Goal: Task Accomplishment & Management: Complete application form

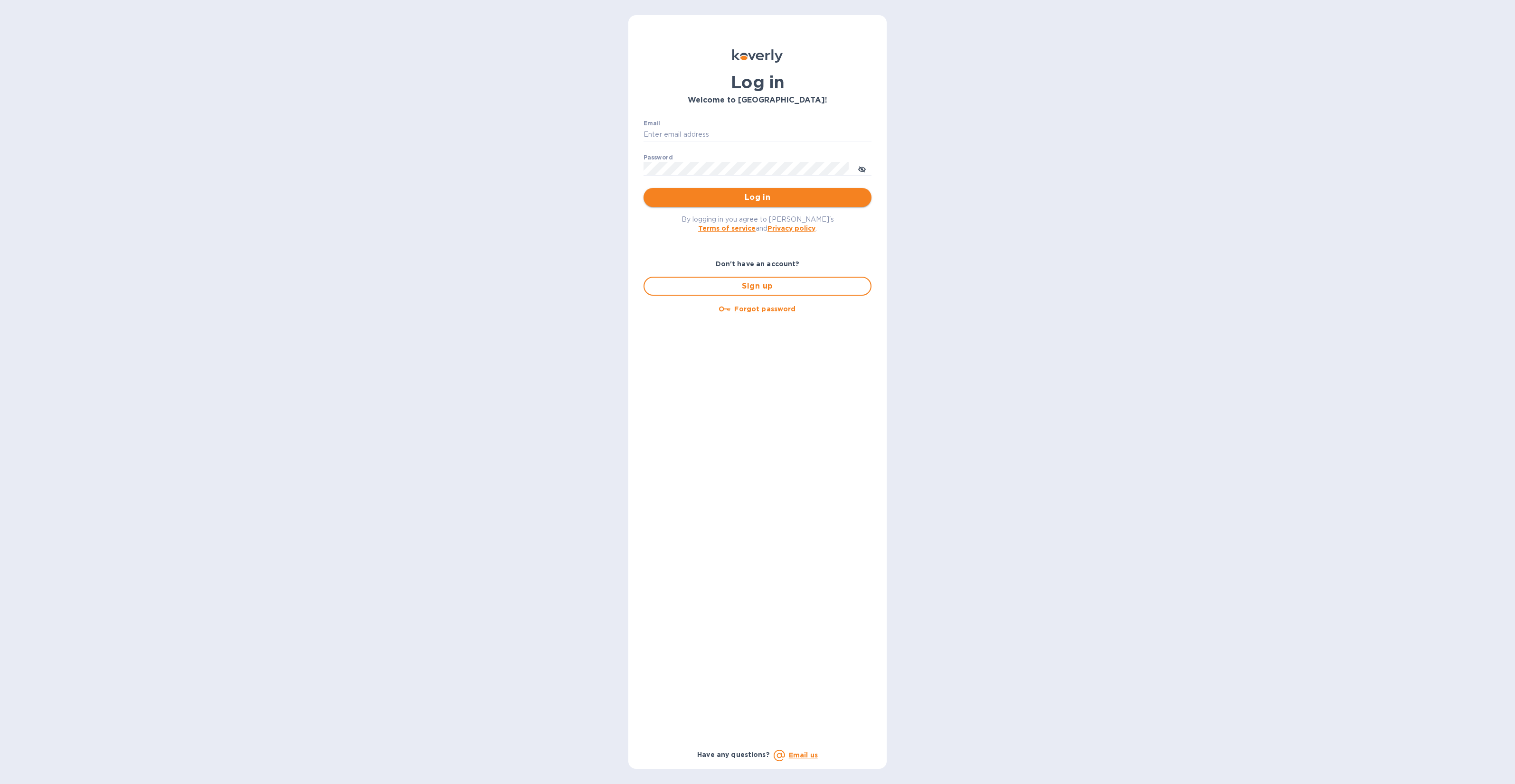
type input "[PERSON_NAME][EMAIL_ADDRESS][DOMAIN_NAME]"
click at [744, 198] on span "Log in" at bounding box center [757, 197] width 213 height 11
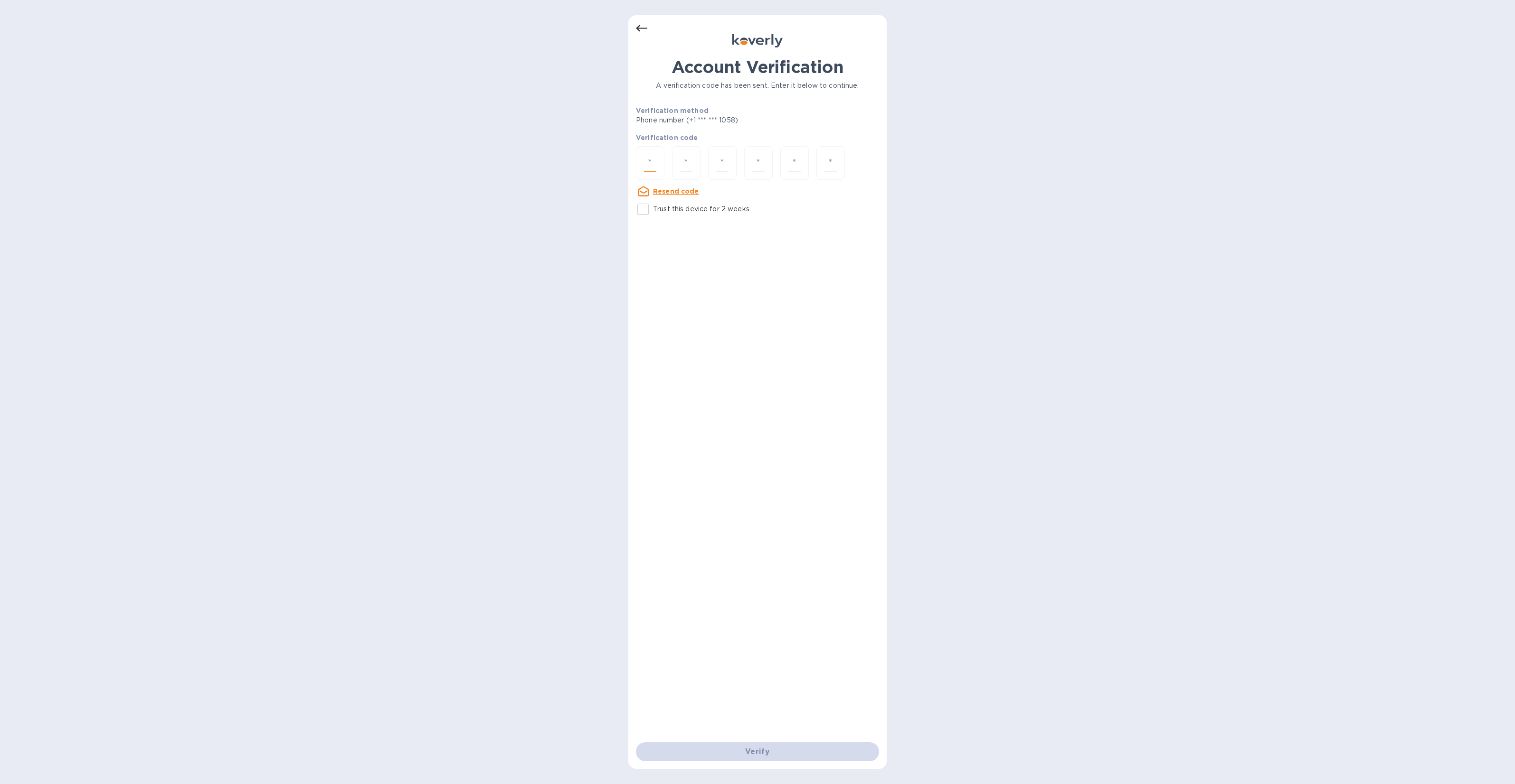
click at [649, 155] on input "number" at bounding box center [650, 163] width 12 height 18
type input "7"
type input "4"
type input "3"
type input "2"
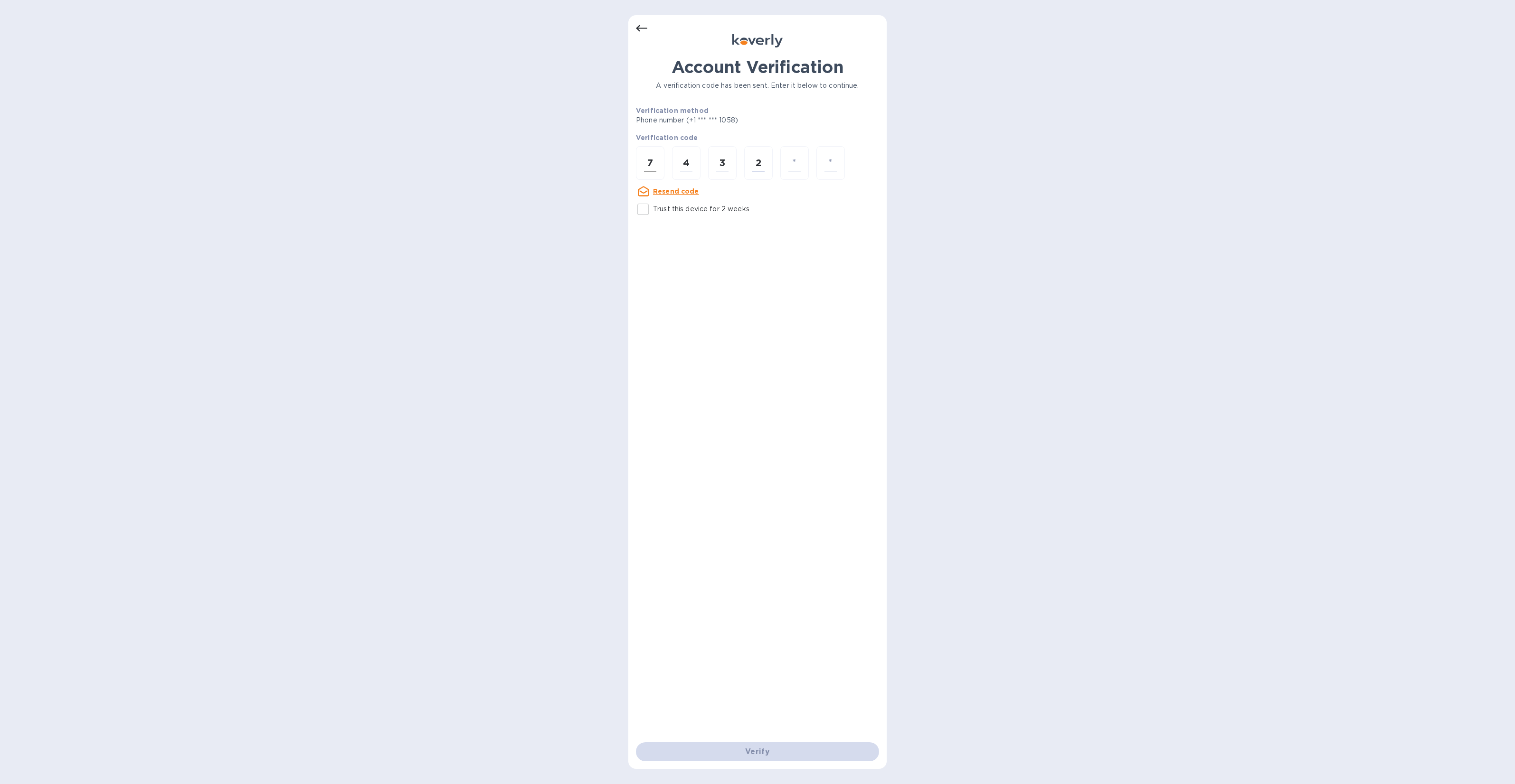
type input "3"
type input "8"
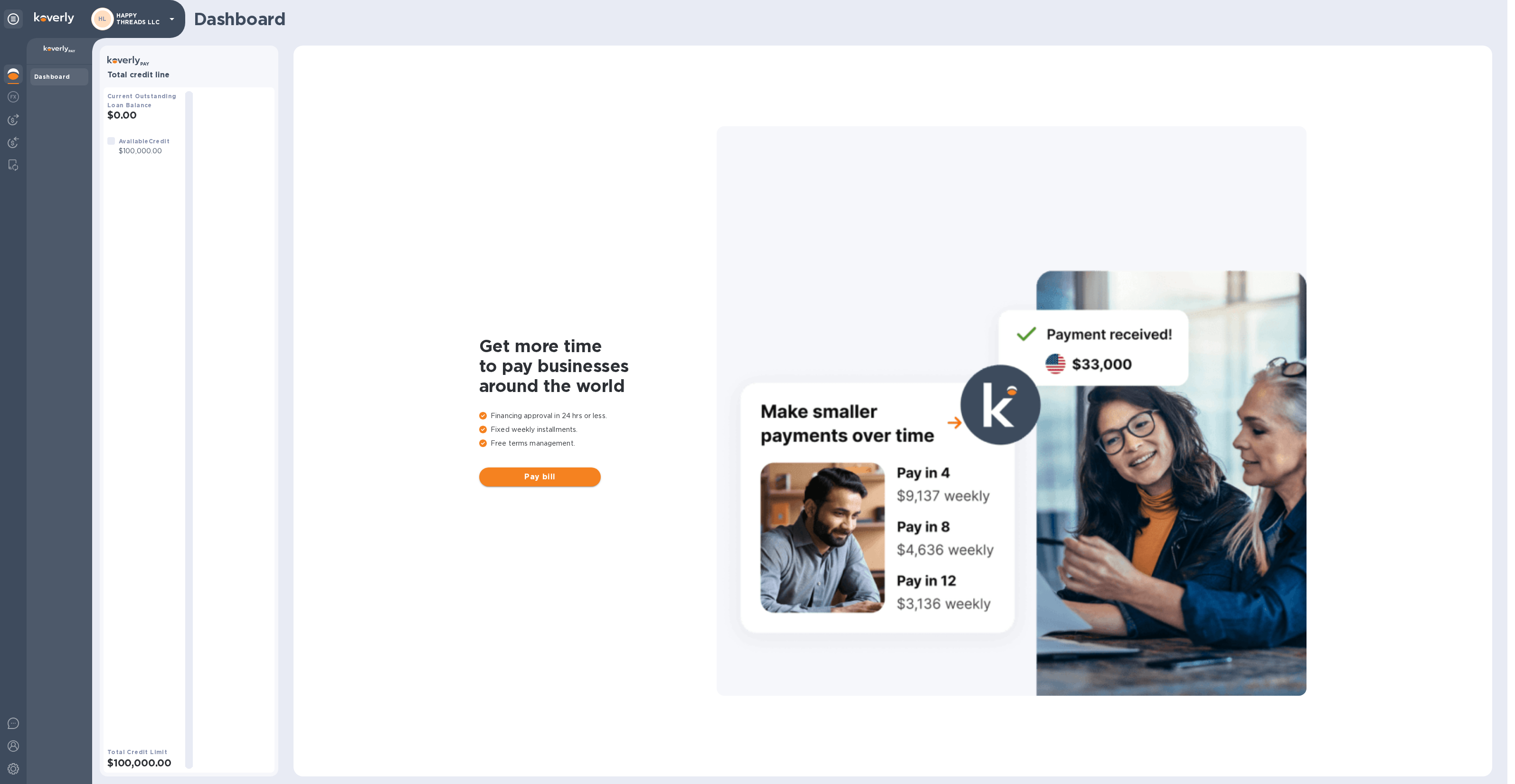
click at [514, 474] on span "Pay bill" at bounding box center [540, 477] width 107 height 11
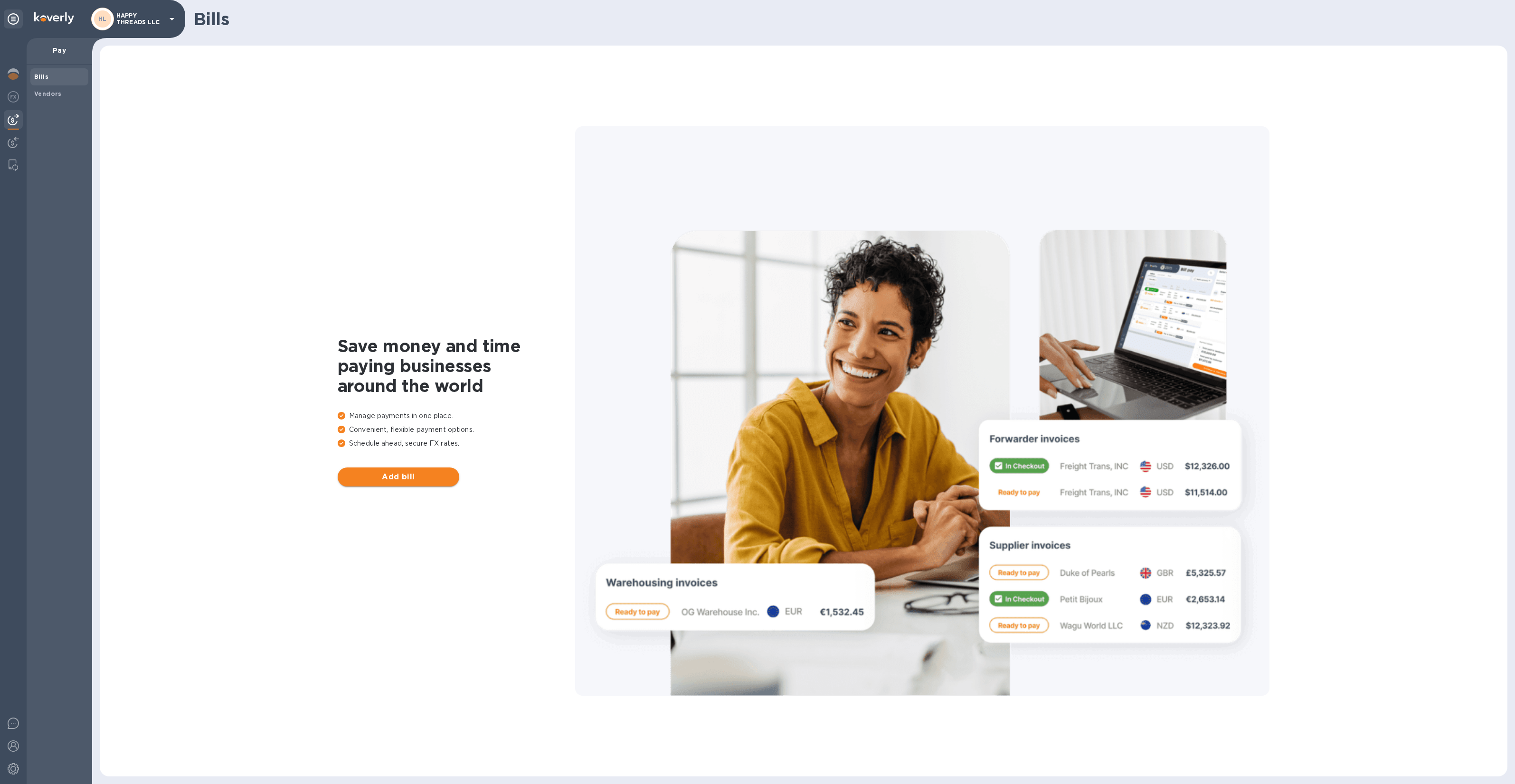
click at [412, 477] on span "Add bill" at bounding box center [399, 477] width 107 height 11
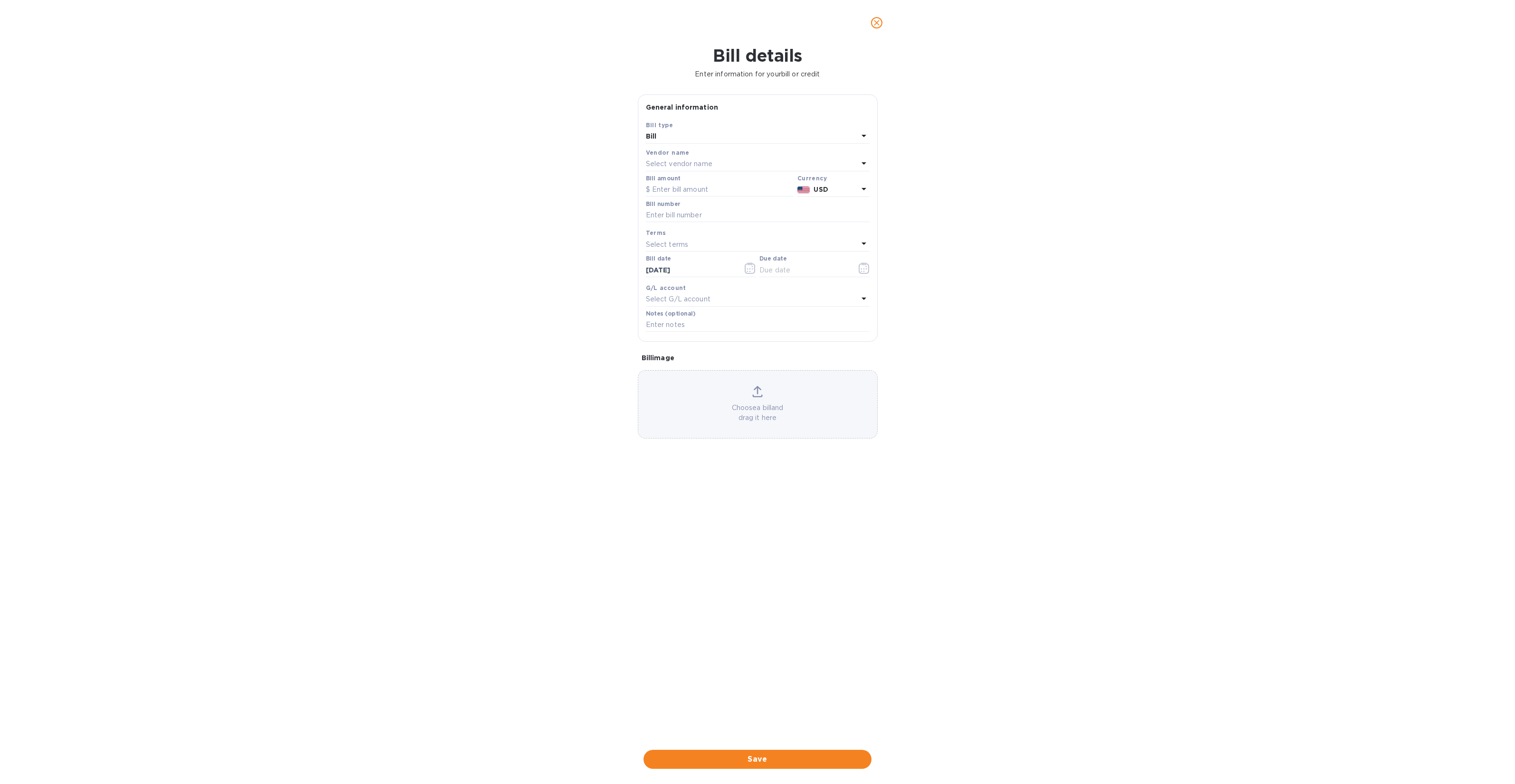
click at [677, 139] on div "Bill" at bounding box center [751, 136] width 213 height 13
click at [677, 139] on div "Bill type" at bounding box center [758, 142] width 201 height 9
click at [589, 167] on div "Bill details Enter information for your bill or credit General information Save…" at bounding box center [758, 415] width 1515 height 739
click at [680, 160] on p "Select vendor name" at bounding box center [678, 164] width 66 height 10
click at [687, 191] on input "text" at bounding box center [758, 190] width 168 height 14
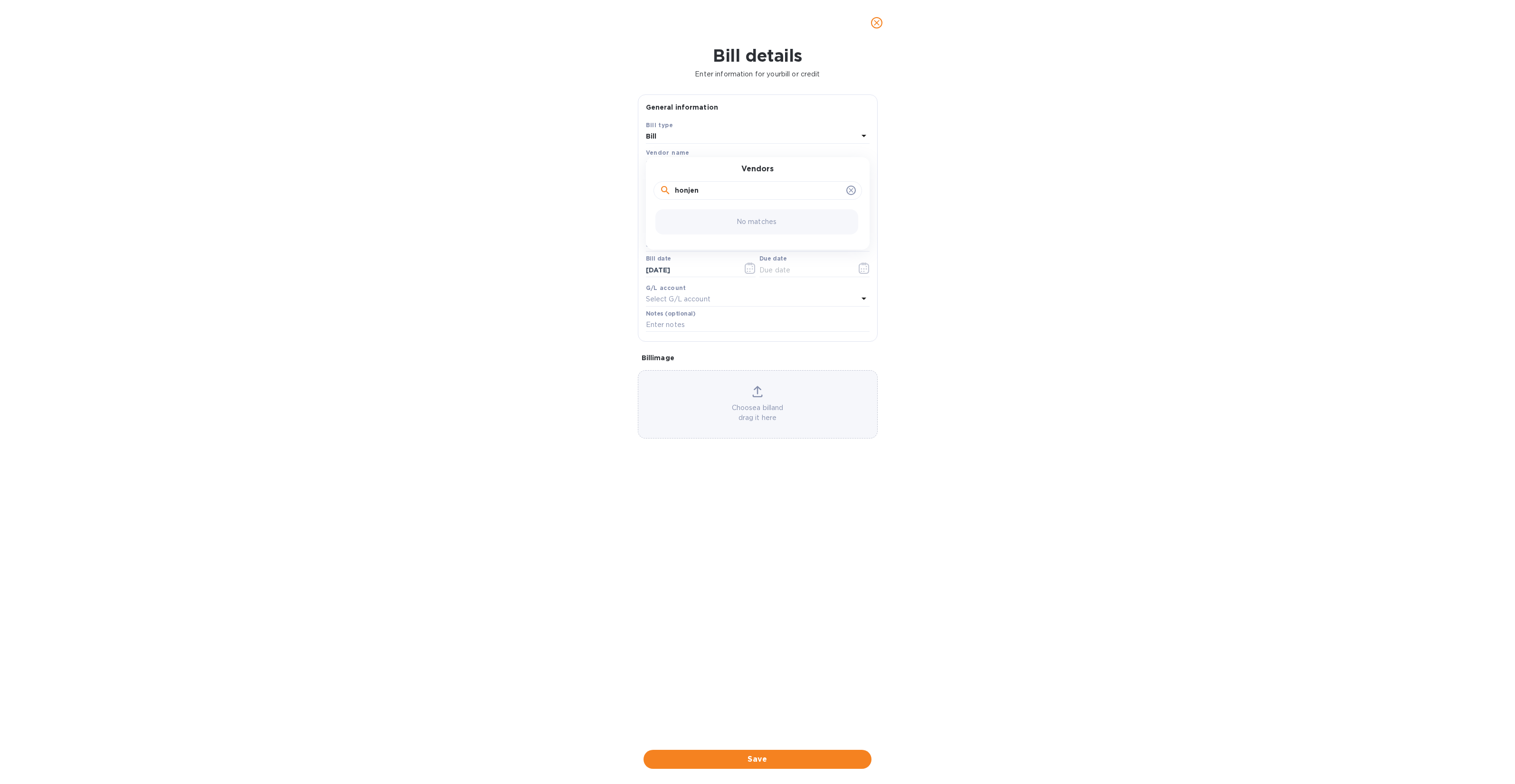
type input "honjen"
click at [727, 223] on div "No matches" at bounding box center [757, 222] width 203 height 25
click at [918, 182] on div "Bill details Enter information for your bill or credit General information Save…" at bounding box center [758, 415] width 1515 height 739
click at [879, 22] on icon "close" at bounding box center [876, 23] width 9 height 9
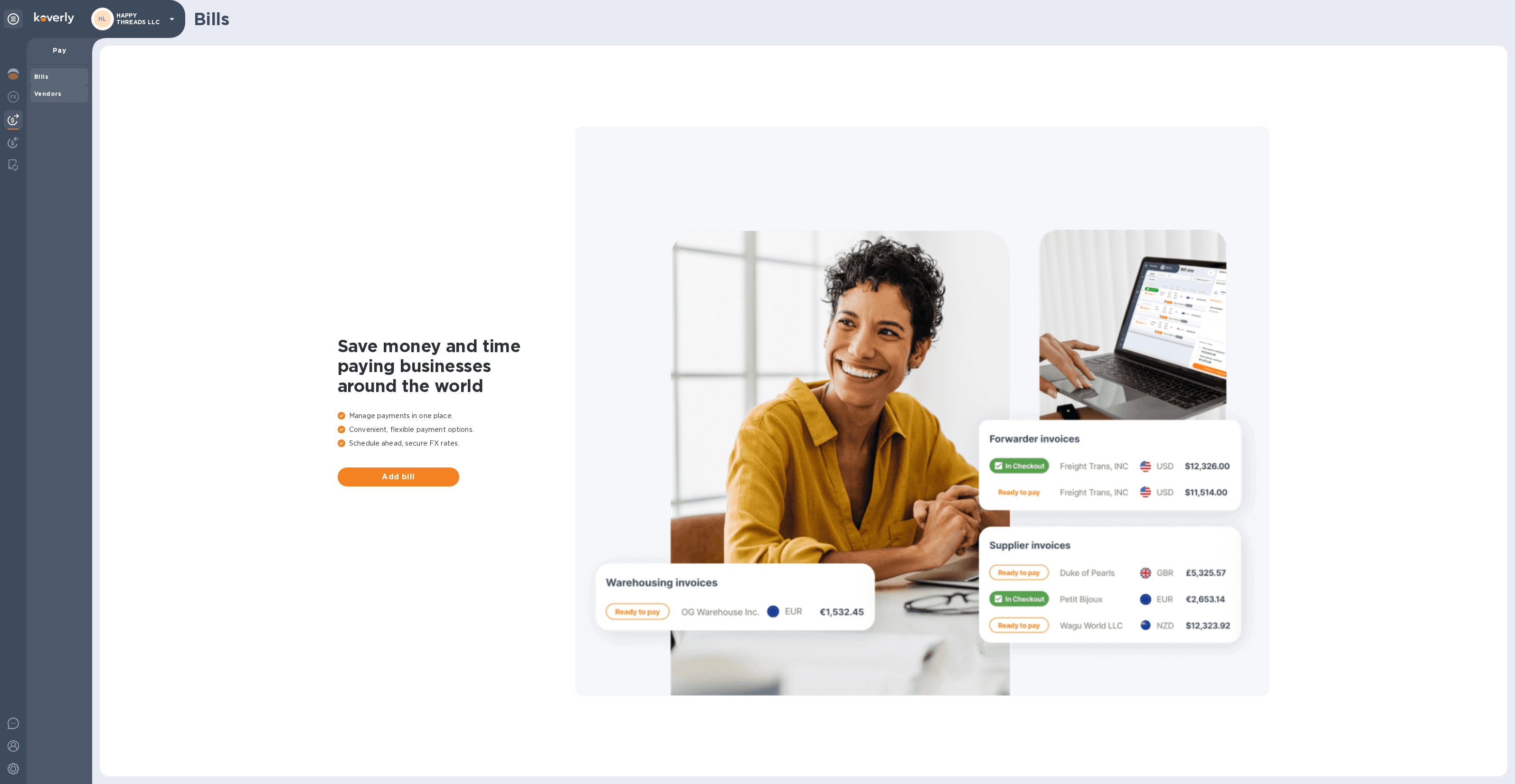
click at [37, 93] on b "Vendors" at bounding box center [48, 93] width 27 height 7
click at [394, 483] on button "Add vendor" at bounding box center [399, 477] width 122 height 19
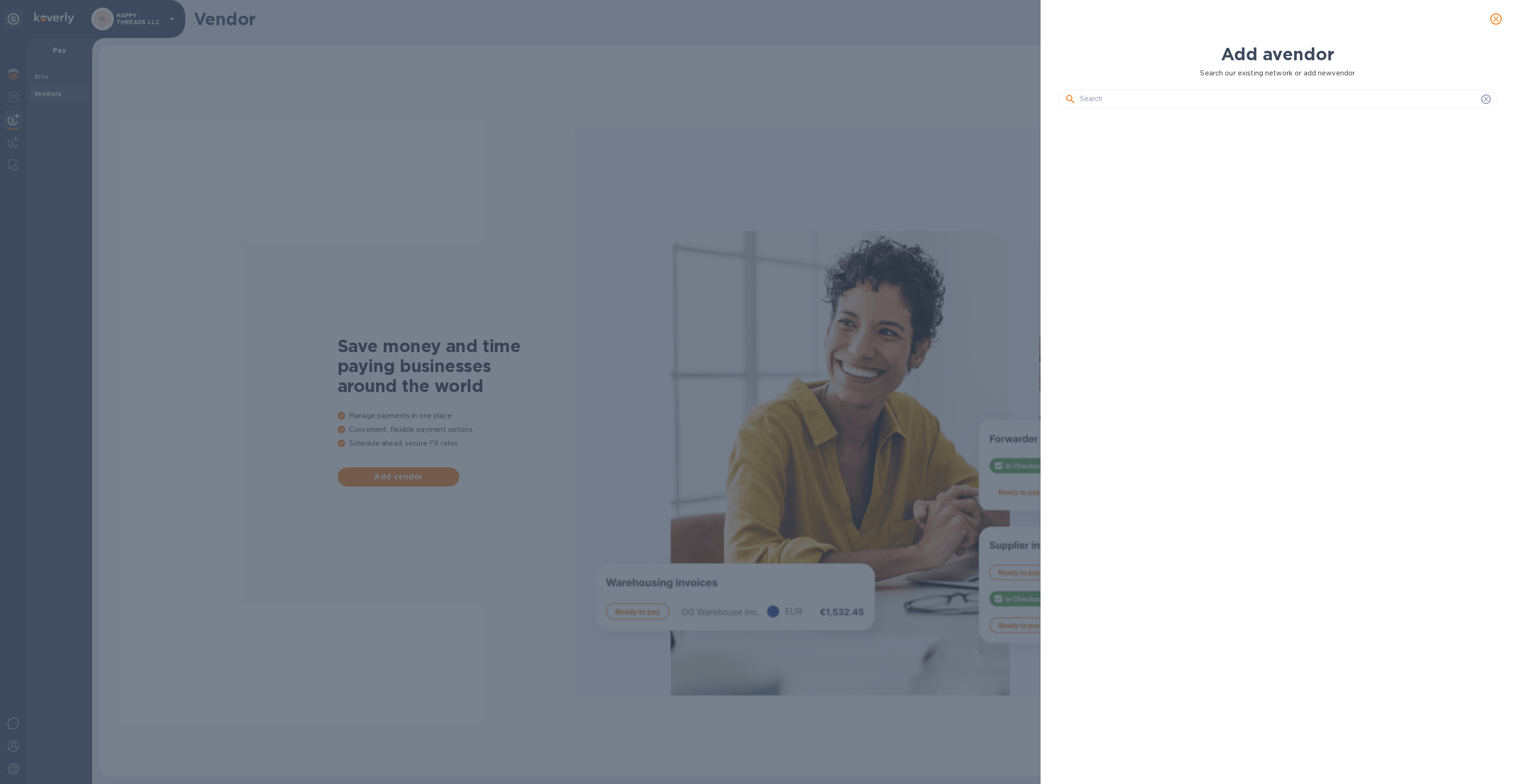
scroll to position [634, 443]
click at [1204, 96] on input "text" at bounding box center [1279, 99] width 398 height 14
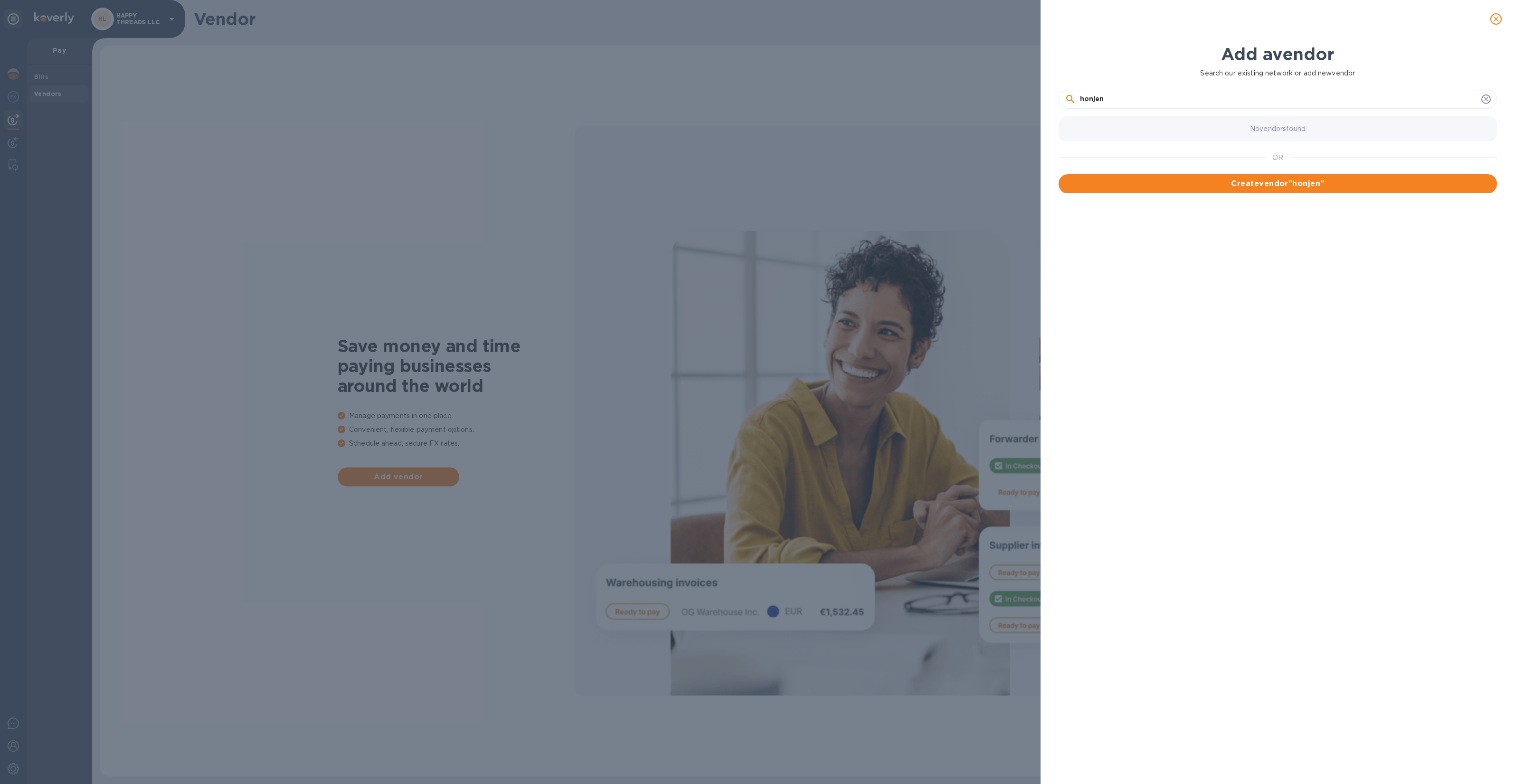
type input "honjen"
click at [1258, 178] on span "Create vendor " honjen "" at bounding box center [1277, 184] width 423 height 11
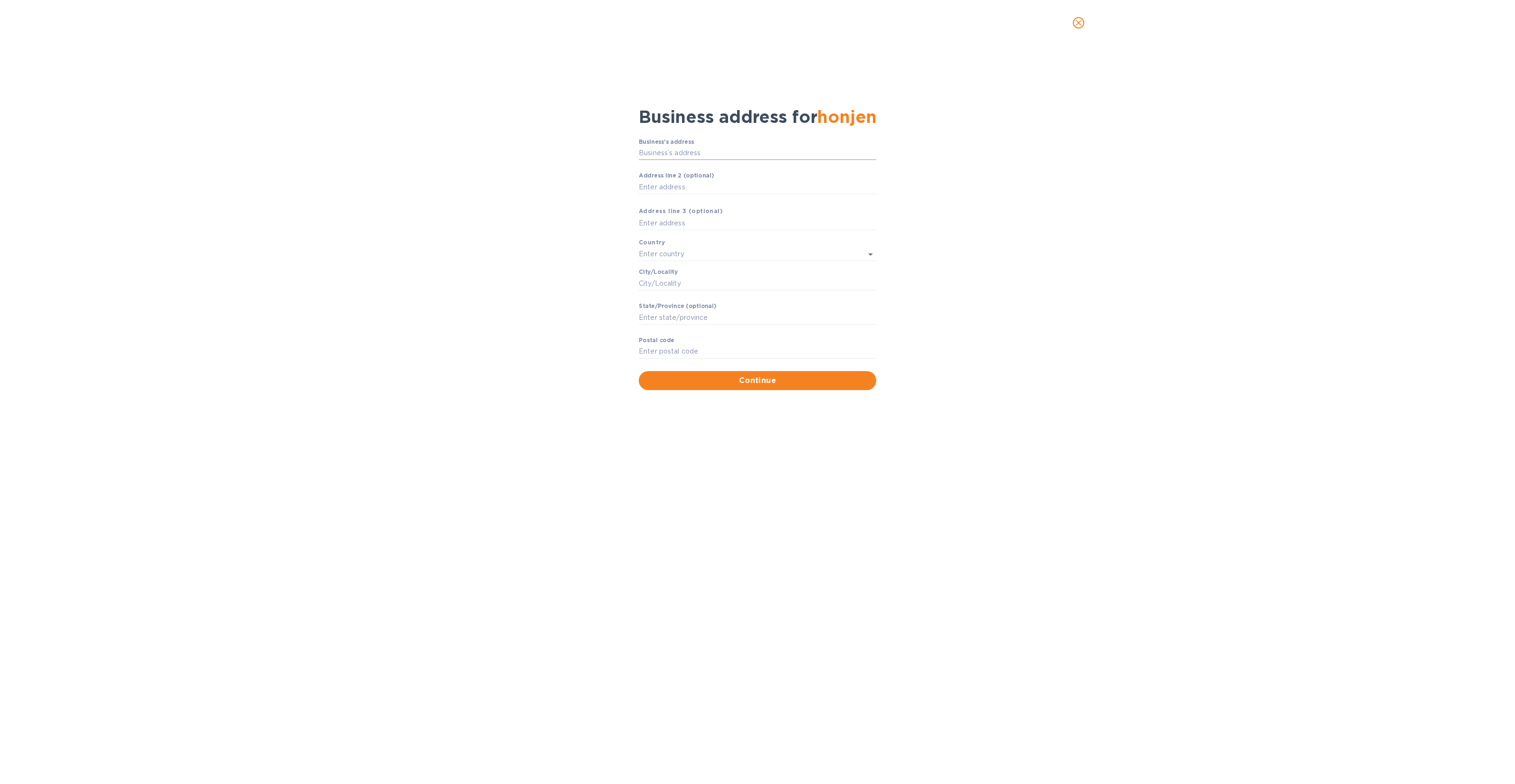
click at [677, 150] on input "Business’s аddress" at bounding box center [758, 153] width 238 height 14
click at [566, 150] on div "Business’s аddress ​ Аddress line 2 (optional) ​ Аddress line 3 (optional) Coun…" at bounding box center [757, 264] width 1490 height 263
click at [726, 158] on input "Business’s аddress" at bounding box center [758, 153] width 238 height 14
drag, startPoint x: 447, startPoint y: 164, endPoint x: 450, endPoint y: 161, distance: 4.2
click at [447, 163] on div "Business’s аddress ​ Аddress line 2 (optional) ​ Аddress line 3 (optional) Coun…" at bounding box center [757, 264] width 1490 height 263
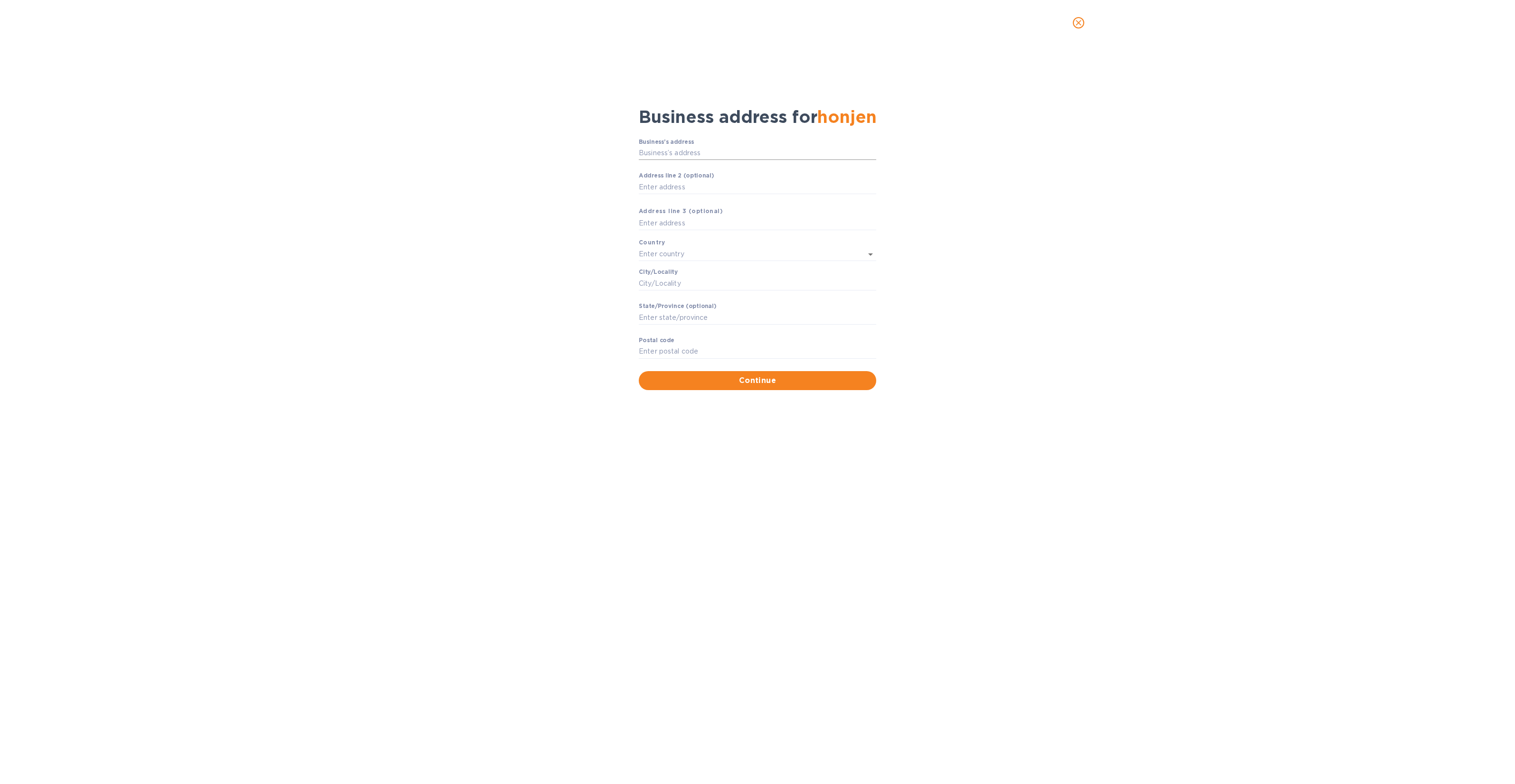
click at [715, 155] on input "Business’s аddress" at bounding box center [758, 153] width 238 height 14
type input "h"
drag, startPoint x: 303, startPoint y: 305, endPoint x: 267, endPoint y: 300, distance: 36.3
click at [302, 305] on div "Business’s аddress ​ Аddress line 2 (optional) ​ Аddress line 3 (optional) Coun…" at bounding box center [757, 264] width 1490 height 263
